Goal: Use online tool/utility: Utilize a website feature to perform a specific function

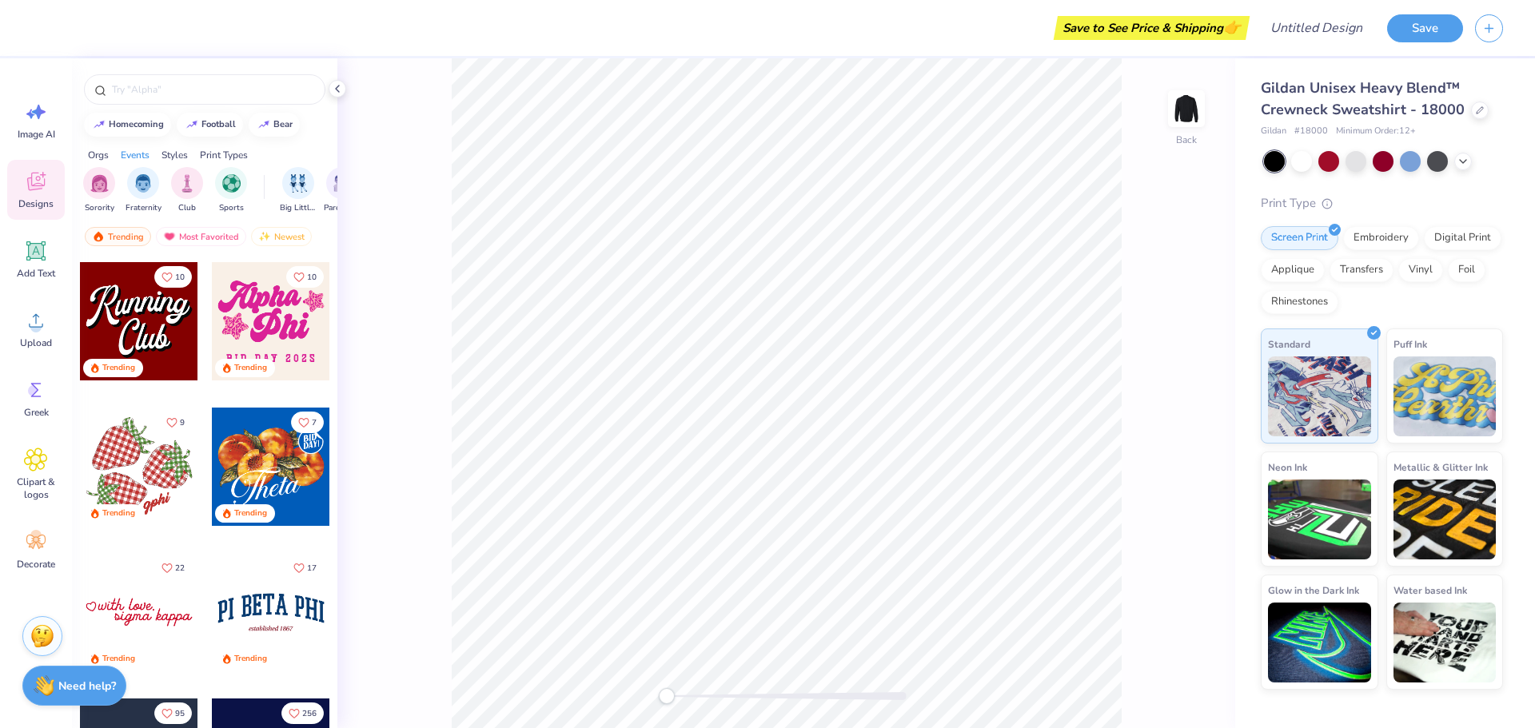
scroll to position [1599, 0]
click at [1468, 164] on icon at bounding box center [1462, 159] width 13 height 13
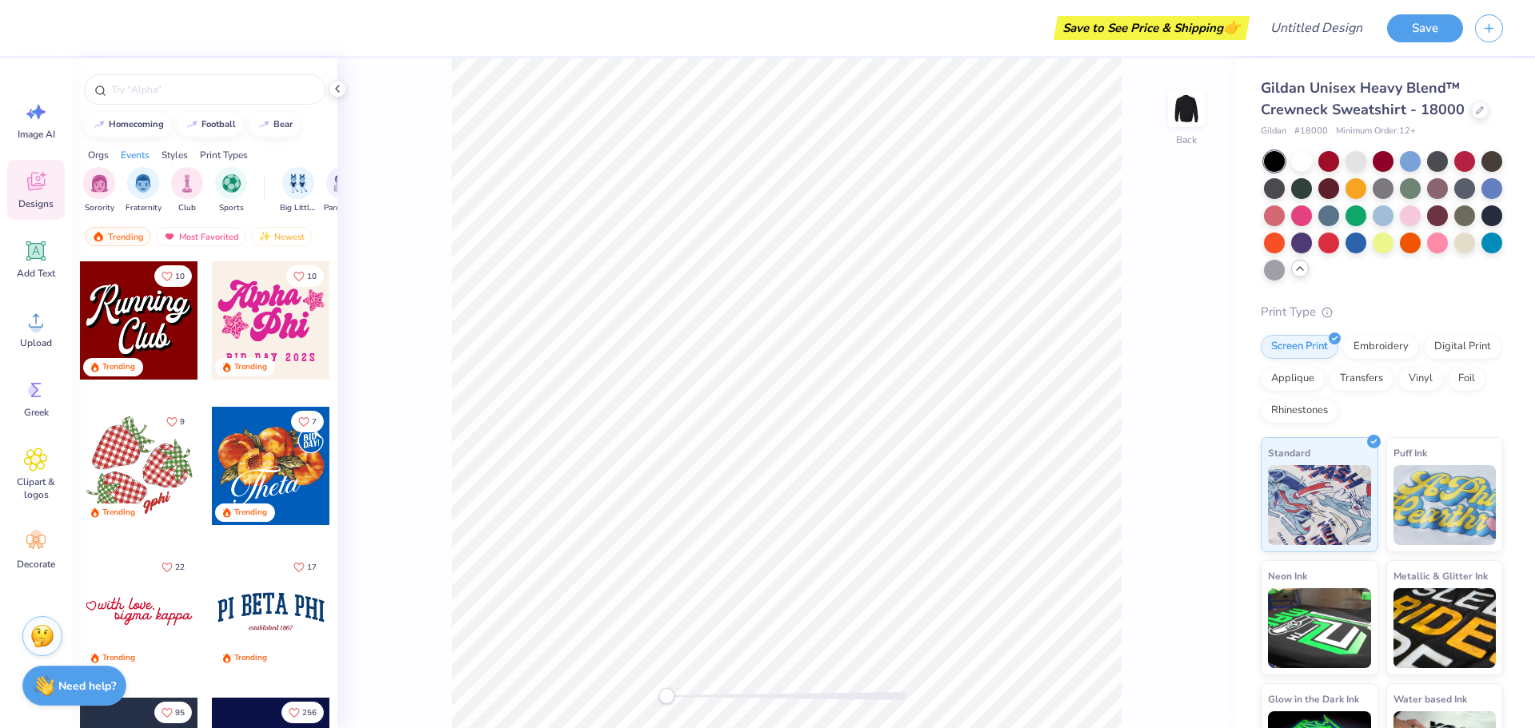
click at [1306, 273] on icon at bounding box center [1299, 268] width 13 height 13
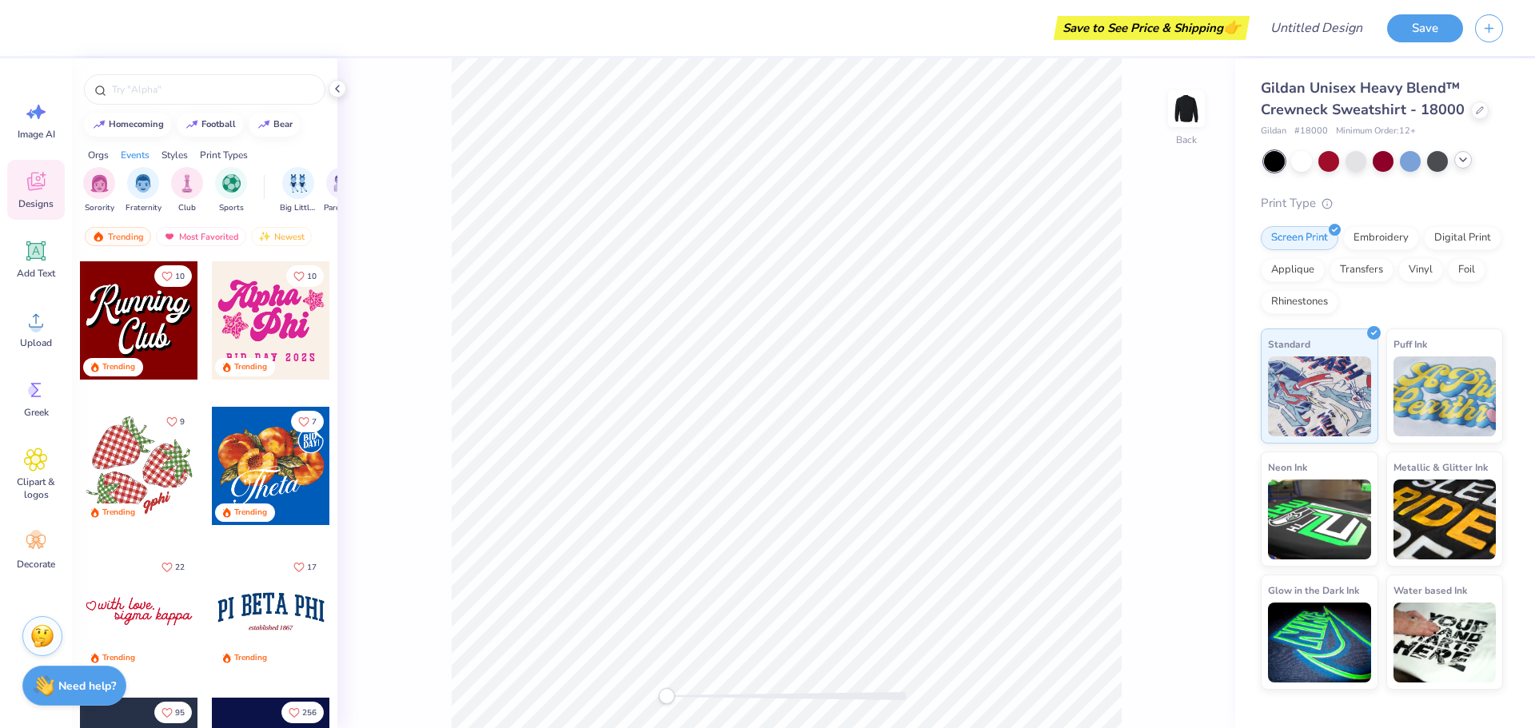
click at [1408, 131] on span "Minimum Order: 12 +" at bounding box center [1376, 132] width 80 height 14
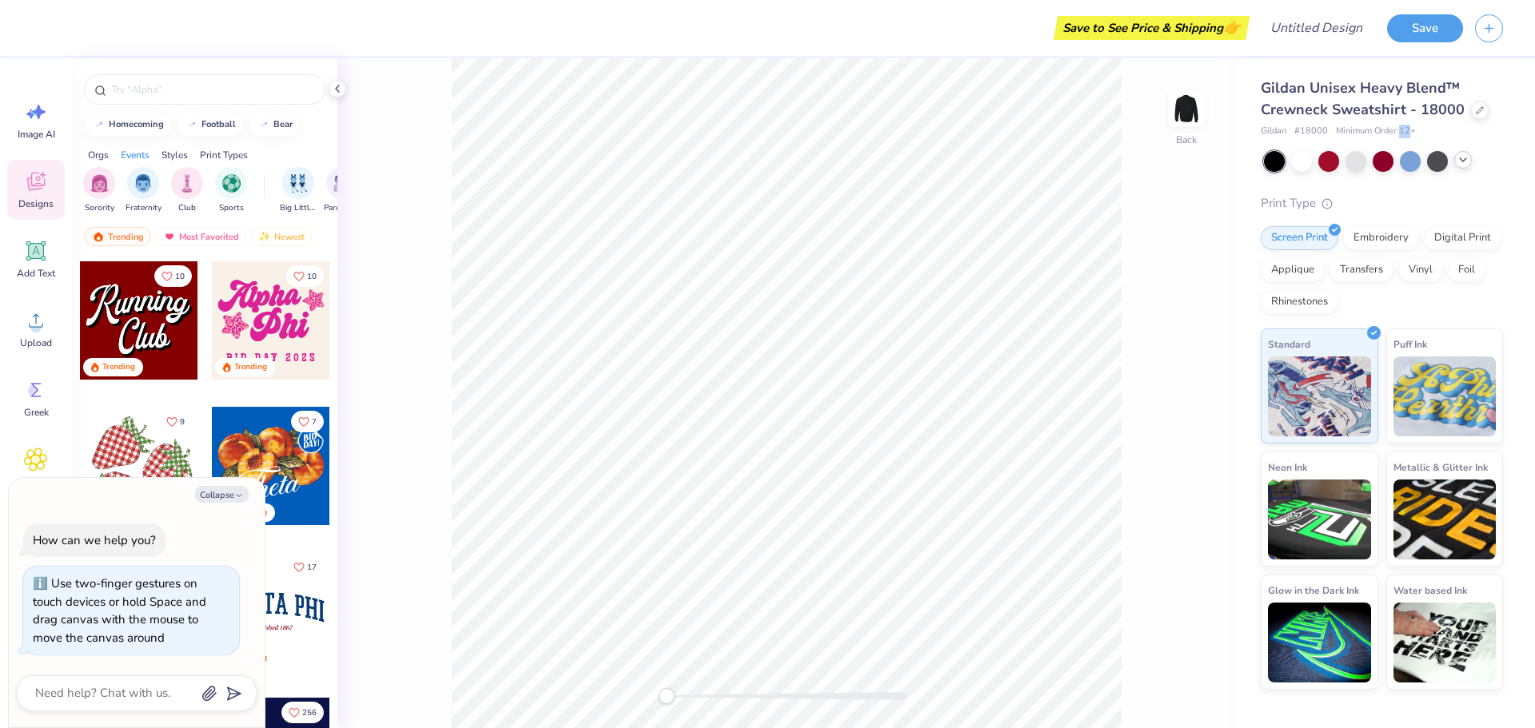
click at [520, 676] on div "Back" at bounding box center [786, 393] width 898 height 670
click at [1182, 334] on div "Back" at bounding box center [786, 393] width 898 height 670
click at [427, 411] on div "Back" at bounding box center [786, 393] width 898 height 670
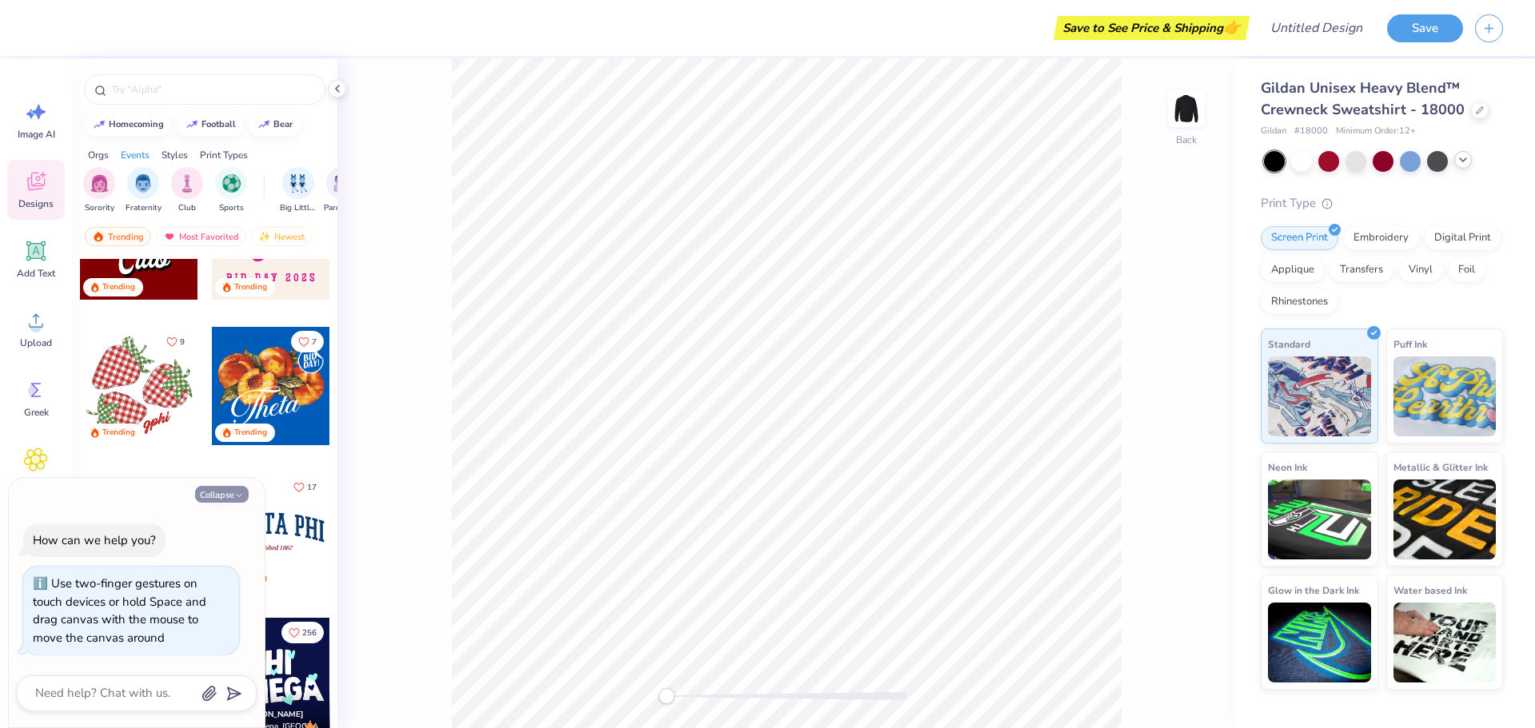
click at [237, 500] on icon "button" at bounding box center [239, 496] width 10 height 10
type textarea "x"
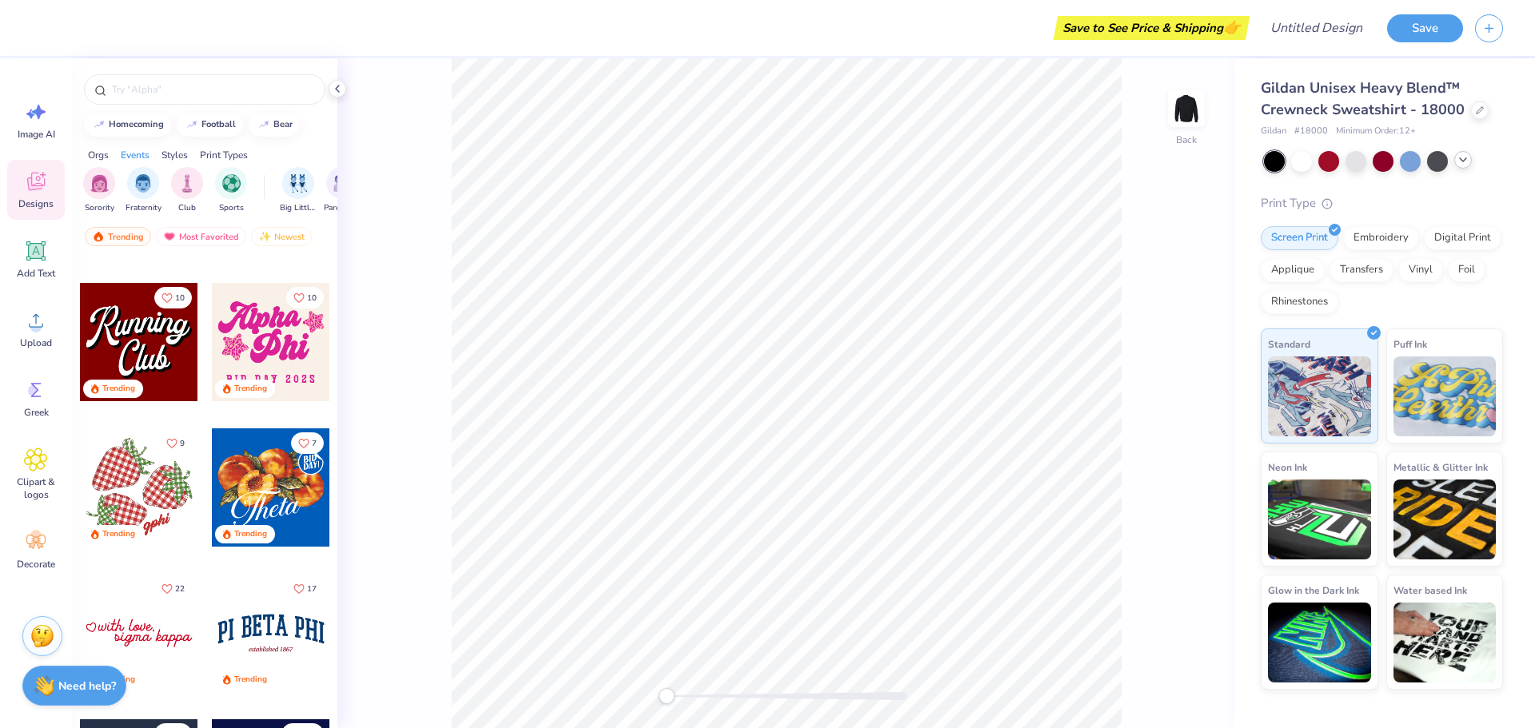
scroll to position [1439, 0]
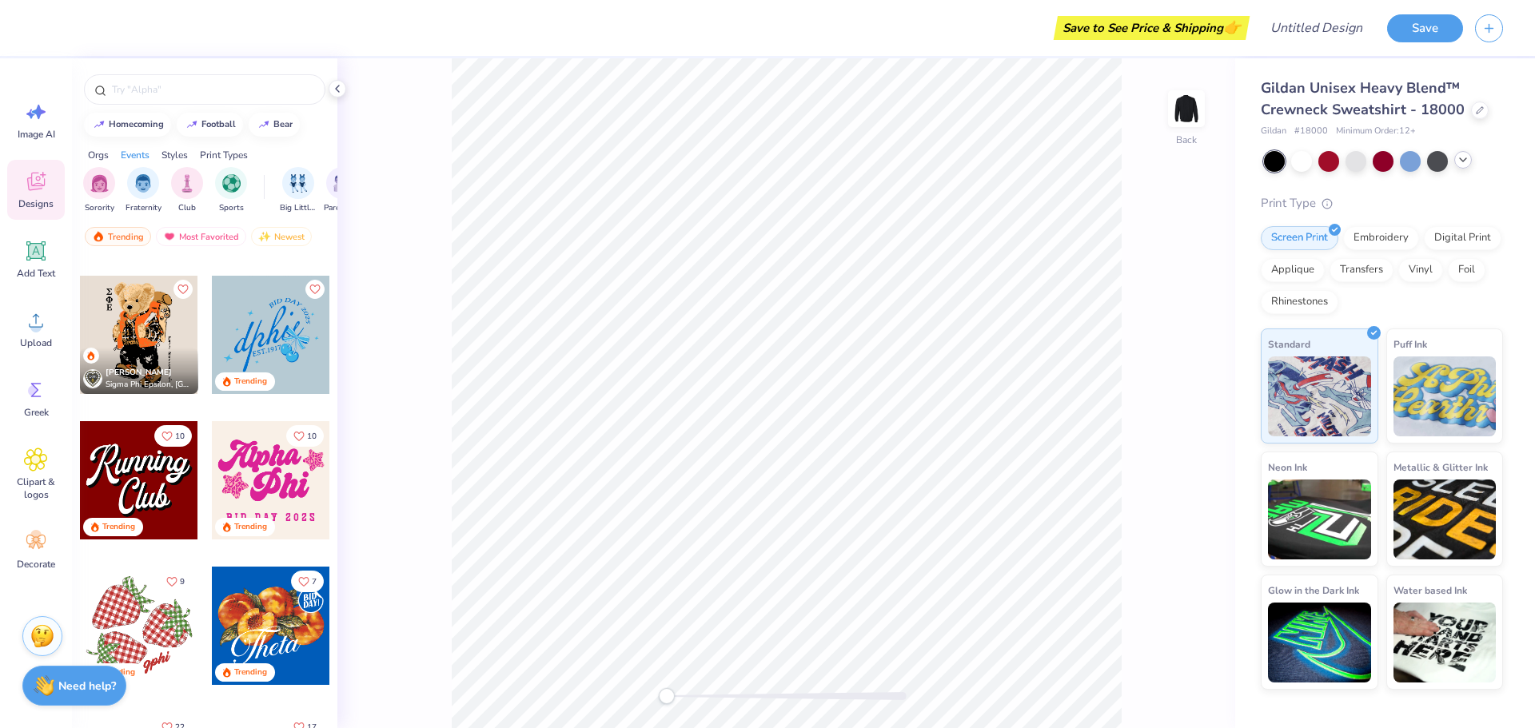
click at [274, 627] on div at bounding box center [271, 626] width 118 height 118
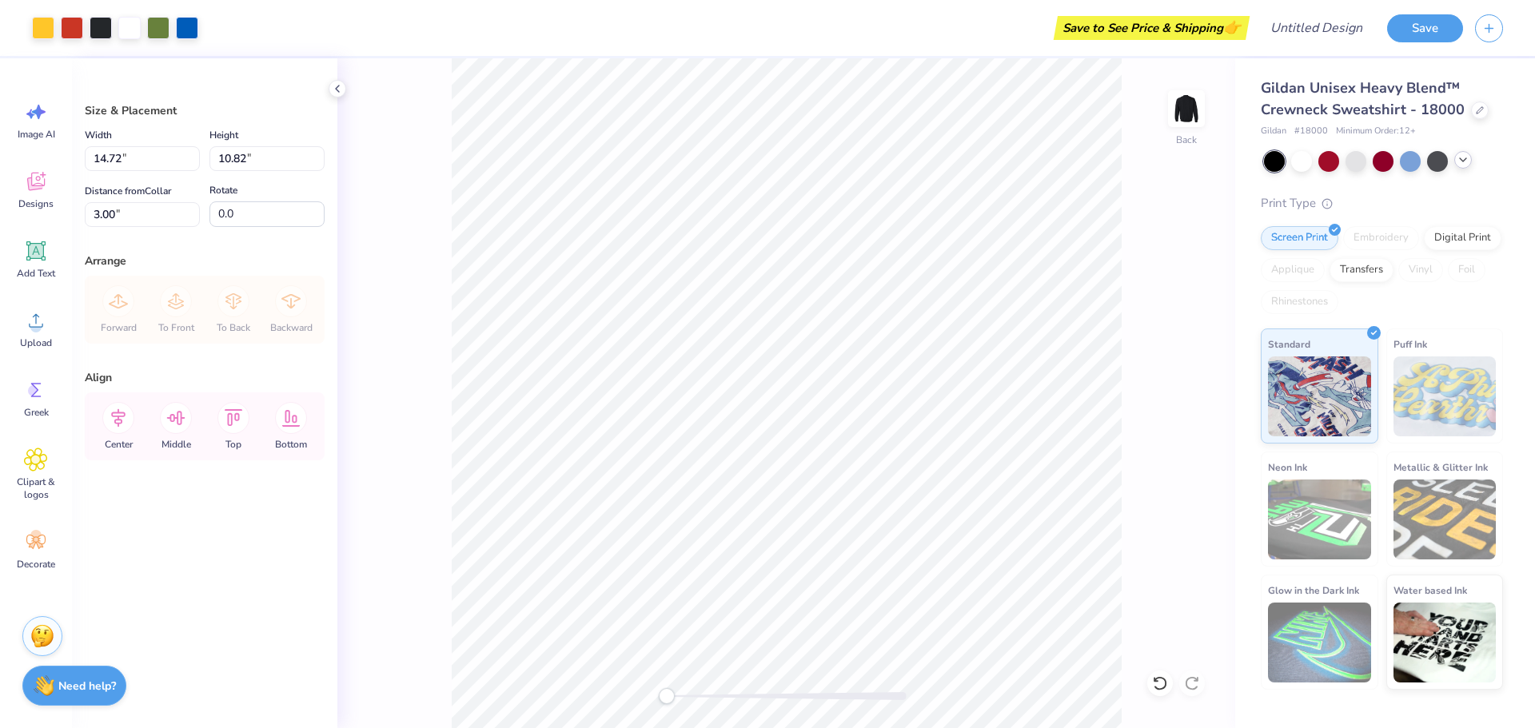
type input "14.72"
type input "10.82"
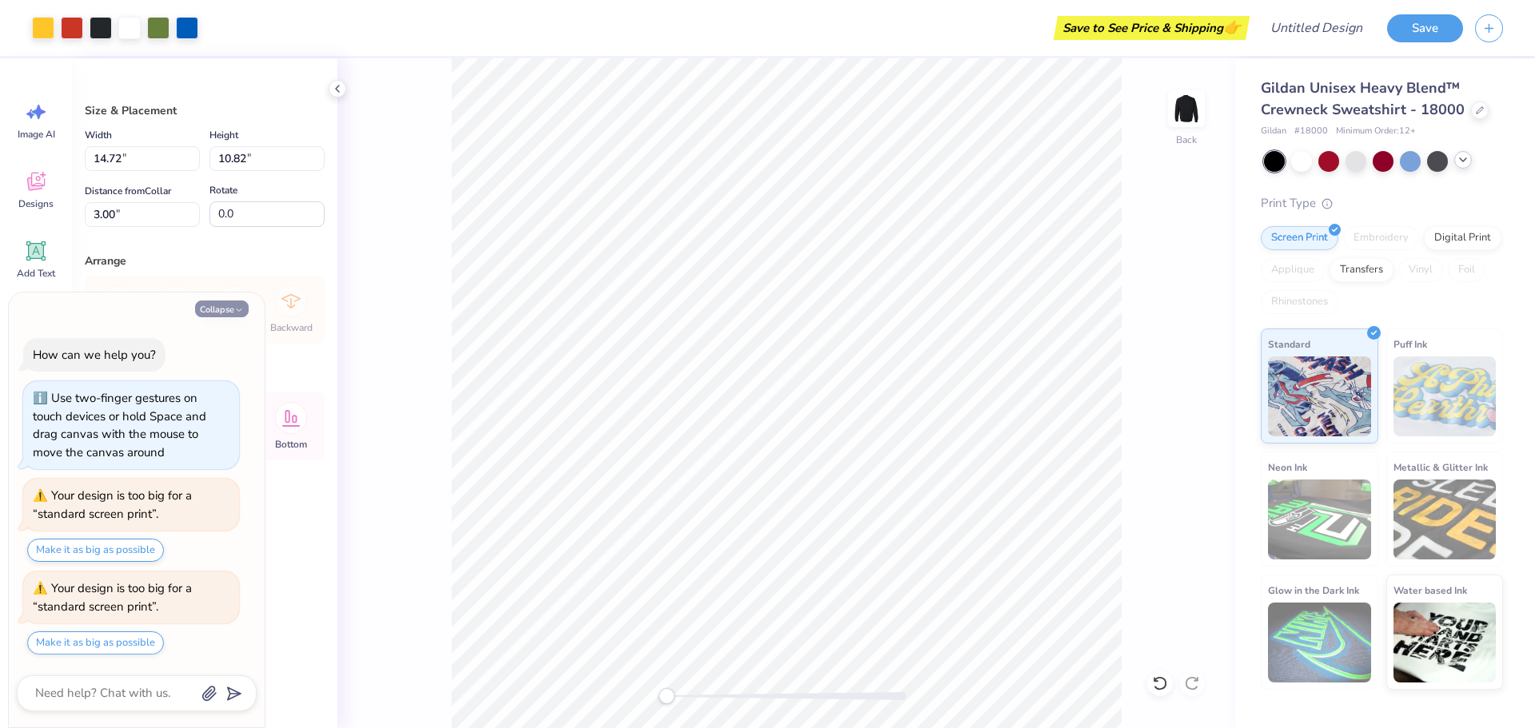
click at [221, 311] on button "Collapse" at bounding box center [222, 309] width 54 height 17
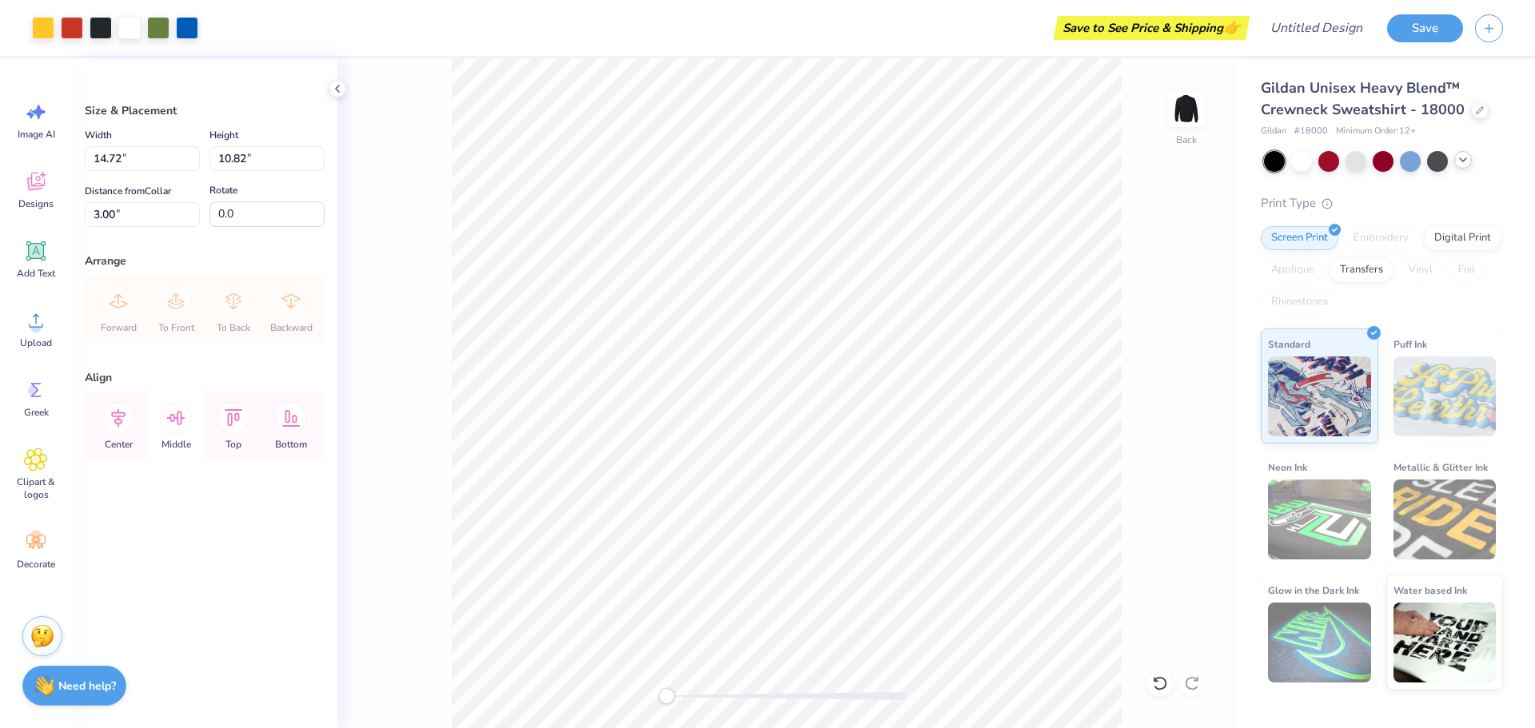
click at [193, 417] on div "Middle" at bounding box center [176, 426] width 58 height 68
click at [165, 414] on icon at bounding box center [176, 418] width 32 height 32
click at [128, 416] on icon at bounding box center [118, 418] width 32 height 32
click at [123, 416] on icon at bounding box center [118, 418] width 14 height 18
click at [107, 416] on icon at bounding box center [118, 418] width 32 height 32
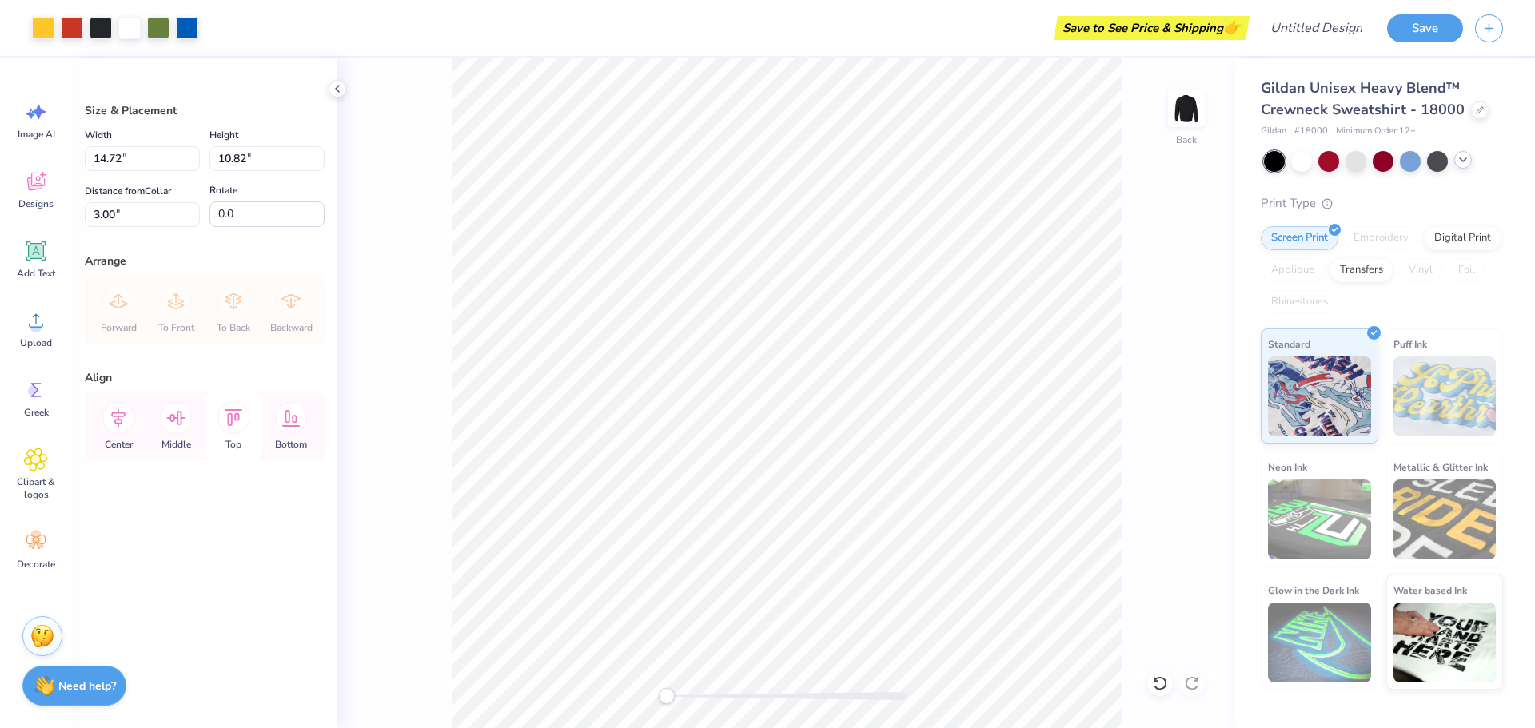
click at [243, 420] on icon at bounding box center [233, 418] width 32 height 32
click at [1187, 116] on img at bounding box center [1186, 109] width 64 height 64
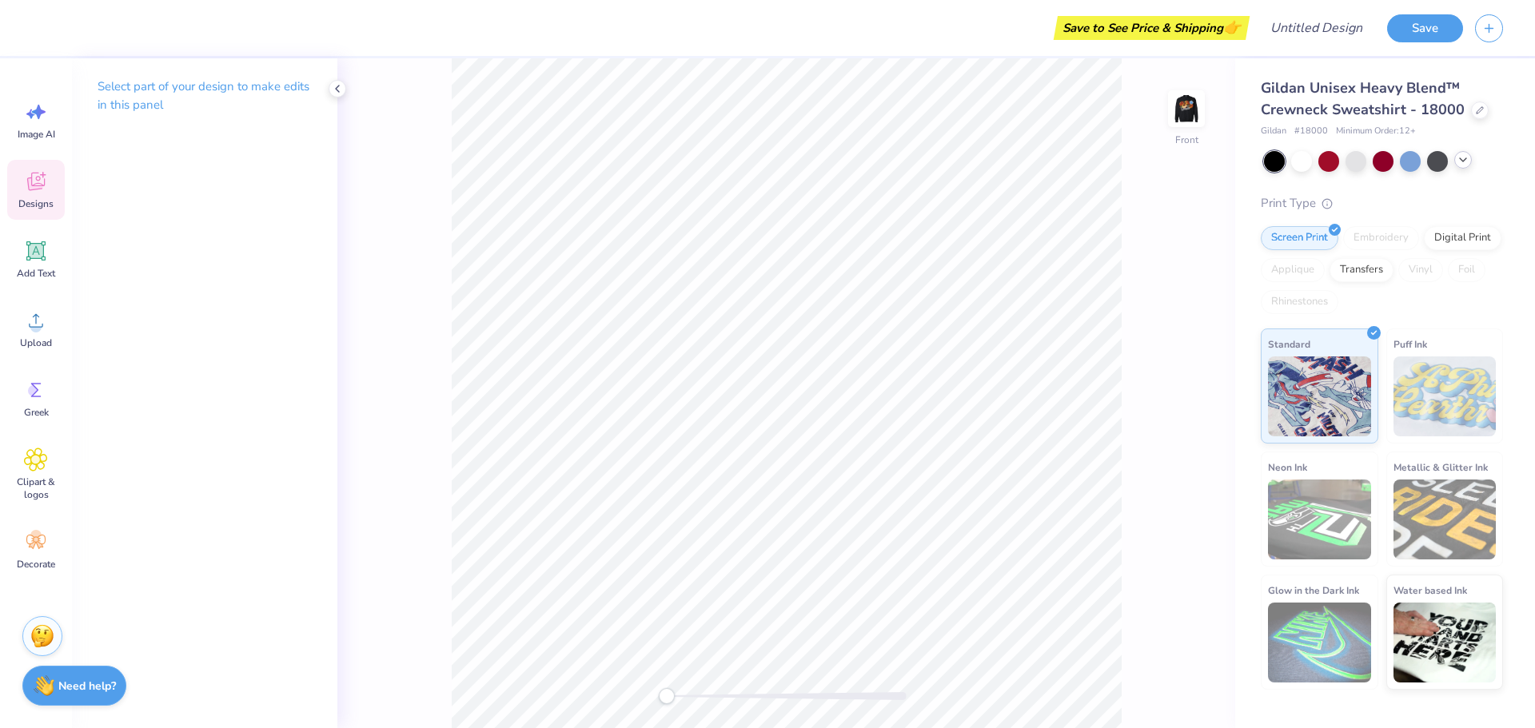
click at [35, 201] on span "Designs" at bounding box center [35, 203] width 35 height 13
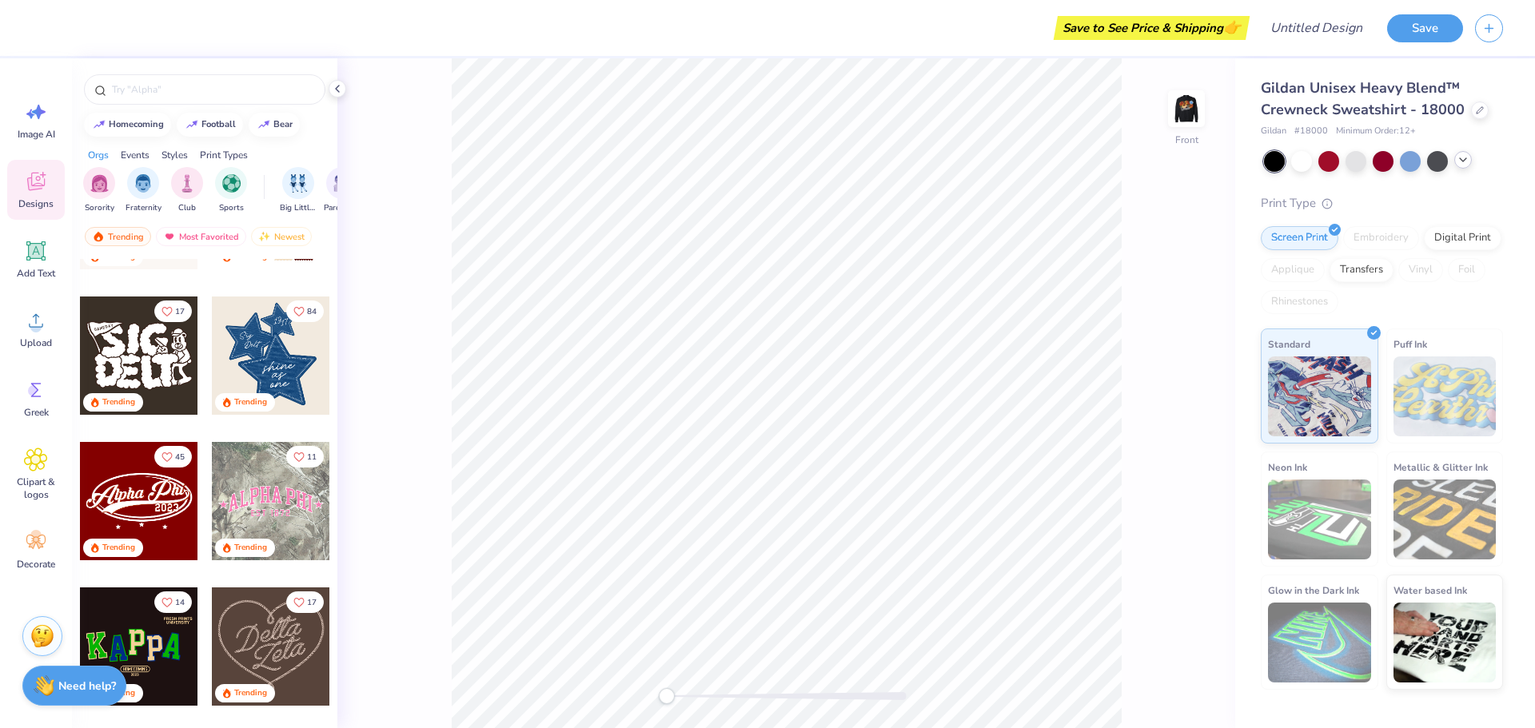
scroll to position [240, 0]
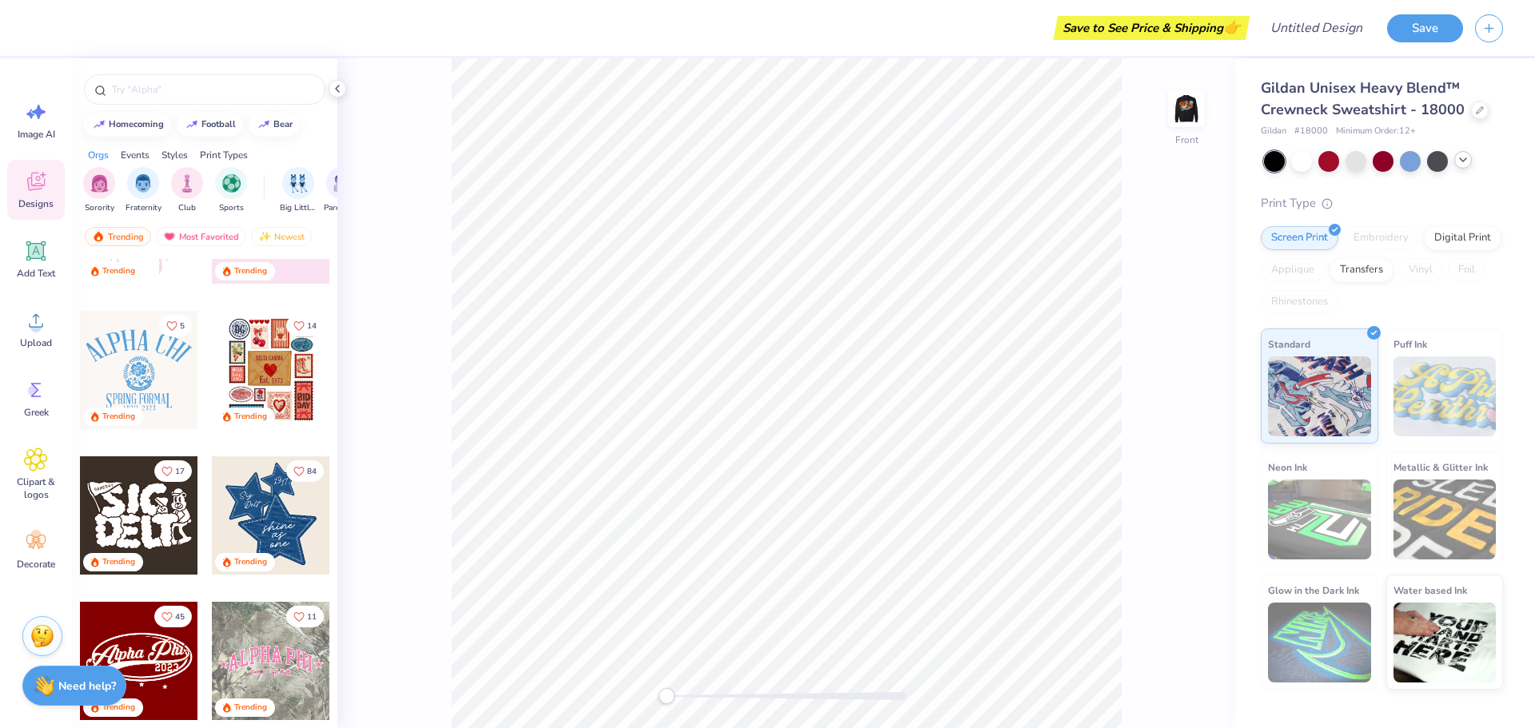
click at [256, 383] on div at bounding box center [271, 370] width 118 height 118
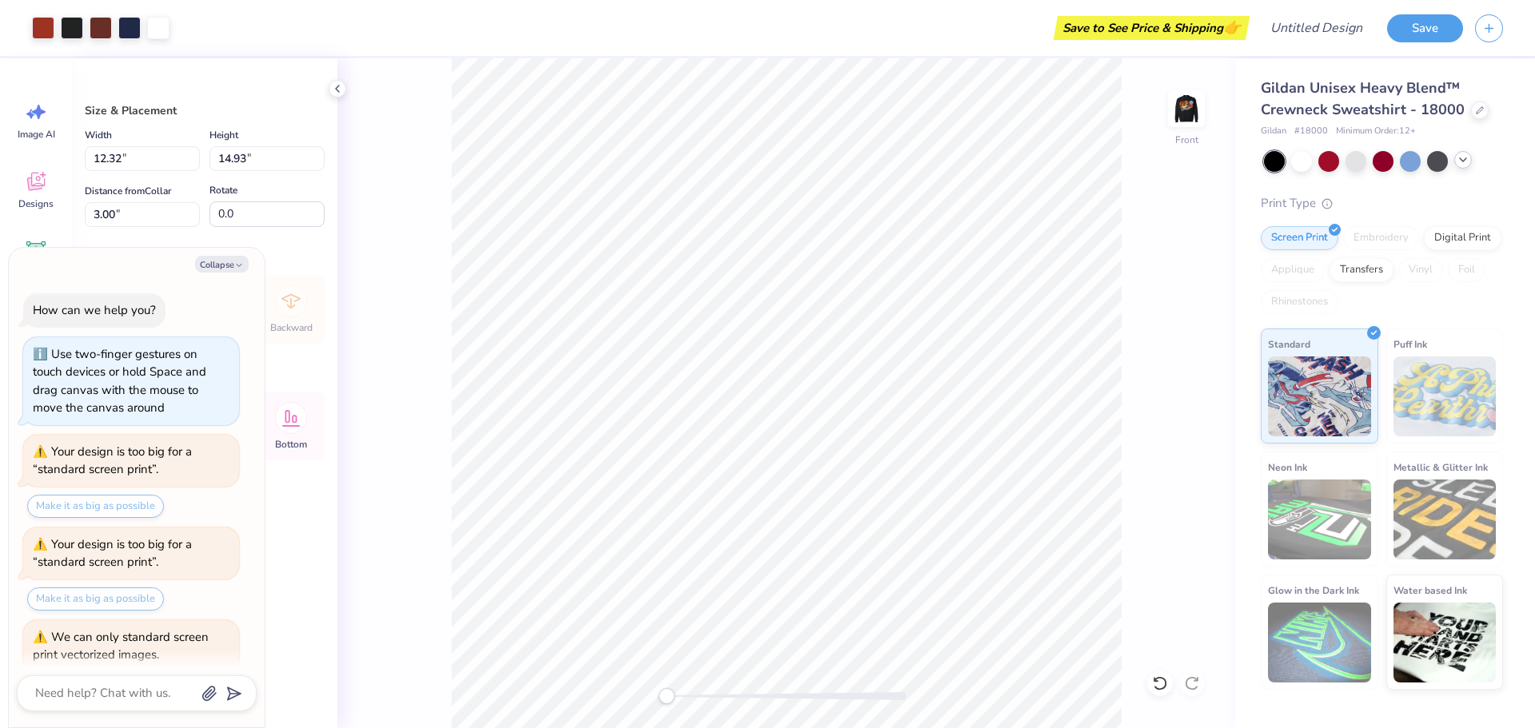
scroll to position [89, 0]
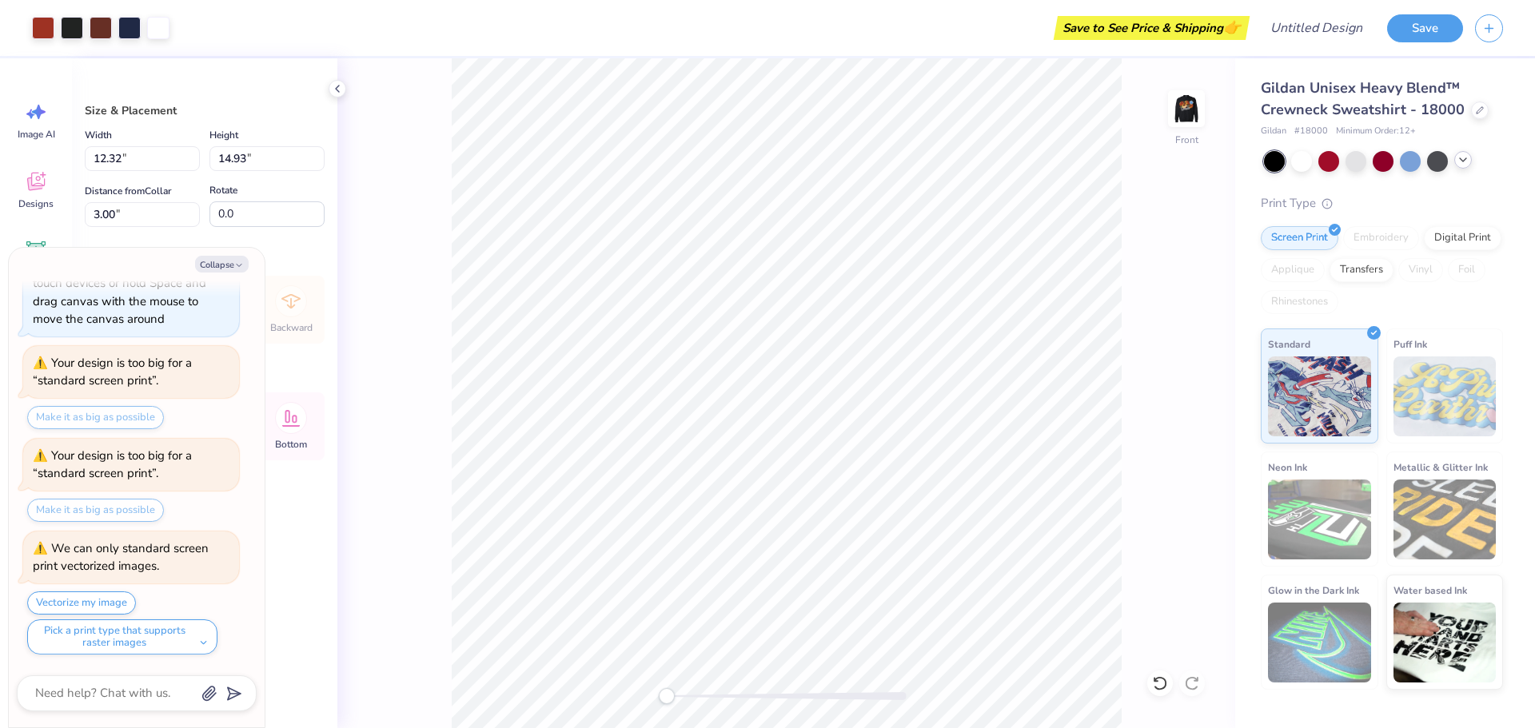
type textarea "x"
type input "12.65"
type input "15.34"
type textarea "x"
type input "13.29"
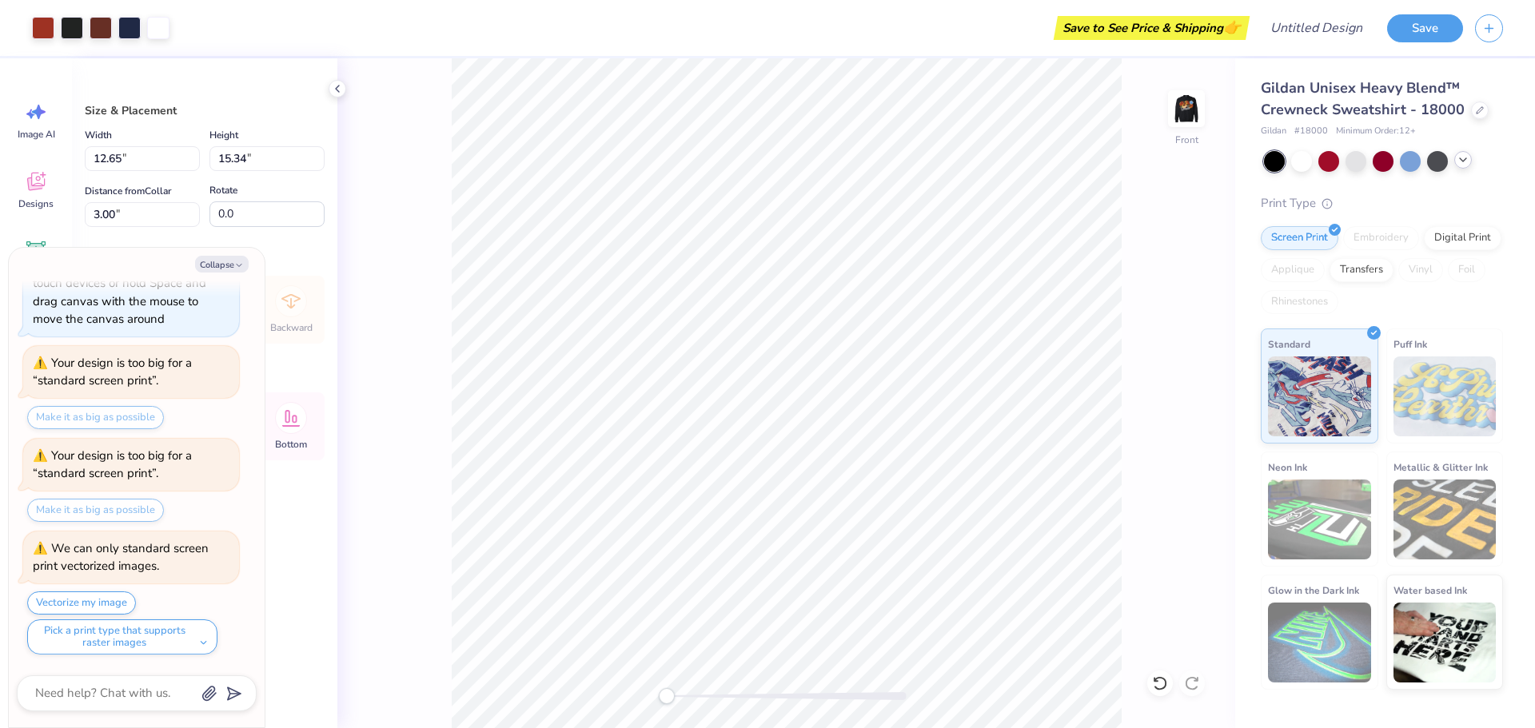
type input "16.11"
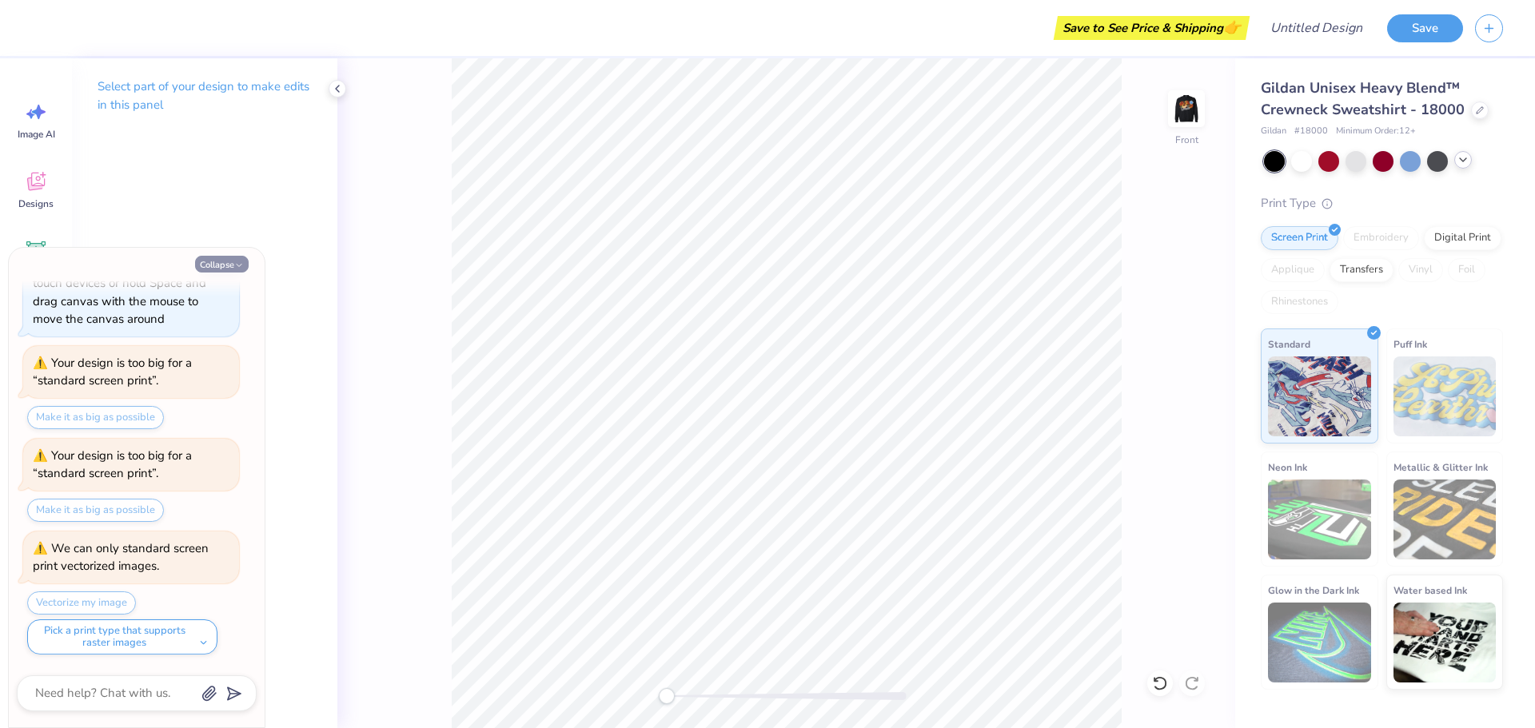
click at [237, 268] on icon "button" at bounding box center [239, 266] width 10 height 10
type textarea "x"
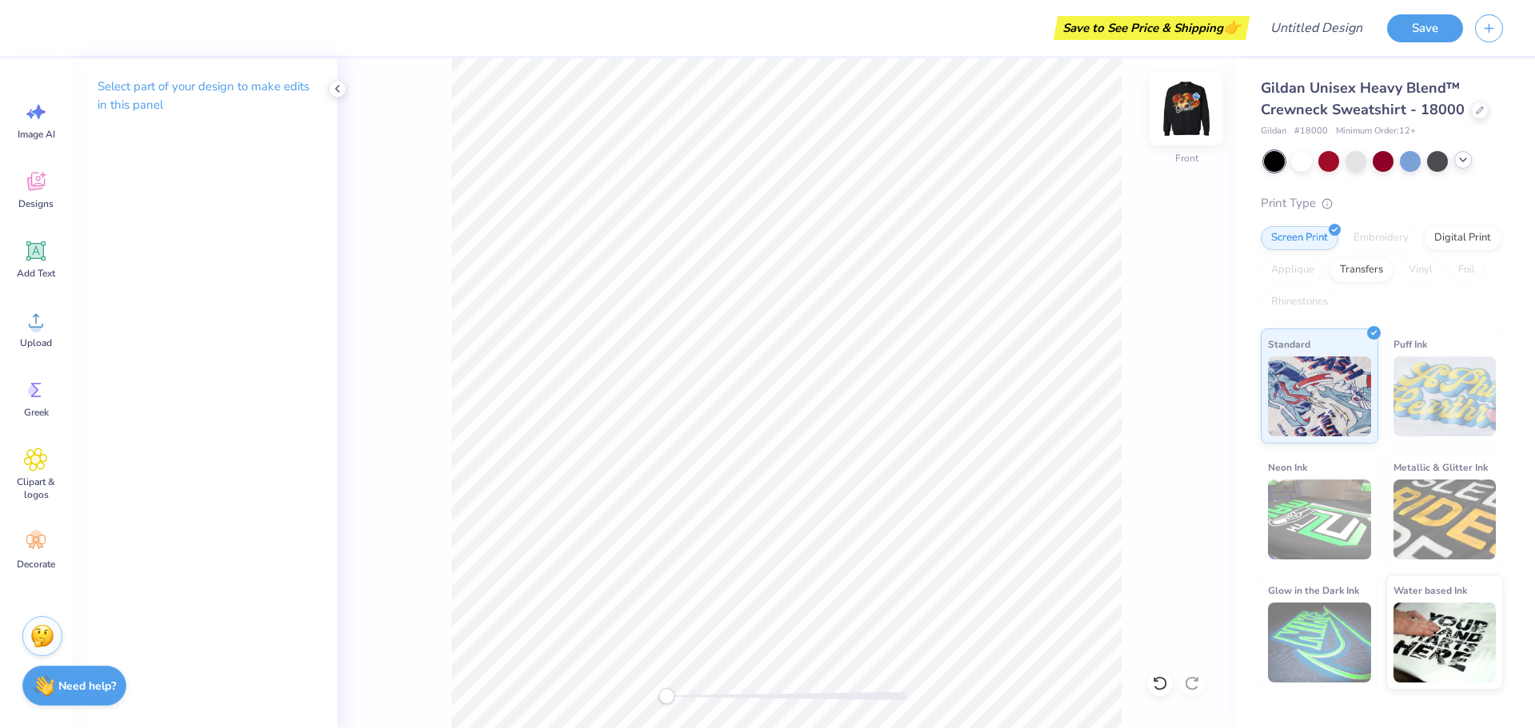
click at [1197, 115] on img at bounding box center [1186, 109] width 64 height 64
